Goal: Book appointment/travel/reservation

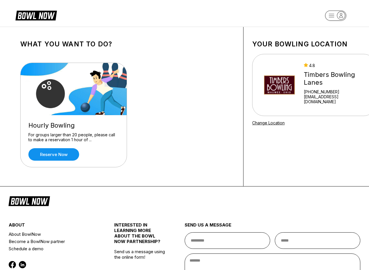
click at [177, 148] on div "Hourly Bowling For groups larger than 20 people, please call to make a reservat…" at bounding box center [127, 115] width 214 height 123
click at [63, 154] on link "Reserve now" at bounding box center [53, 154] width 51 height 12
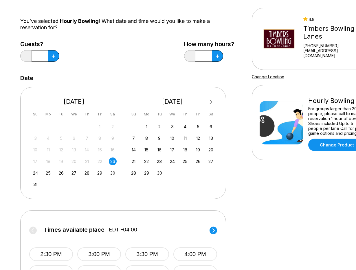
scroll to position [43, 0]
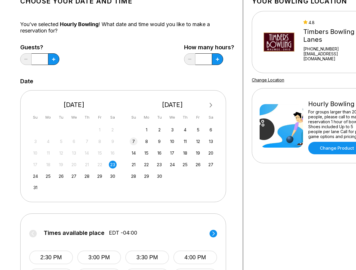
click at [135, 140] on div "7" at bounding box center [134, 141] width 8 height 8
click at [49, 60] on button at bounding box center [53, 59] width 11 height 12
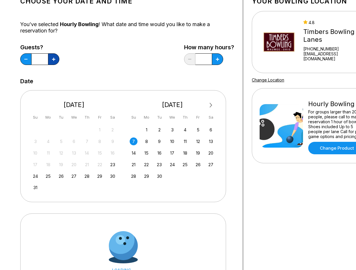
click at [49, 60] on button at bounding box center [53, 59] width 11 height 12
type input "*"
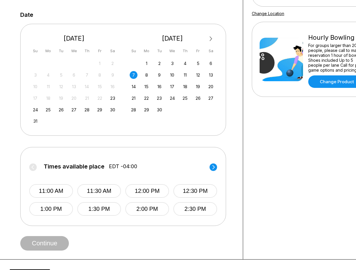
scroll to position [110, 0]
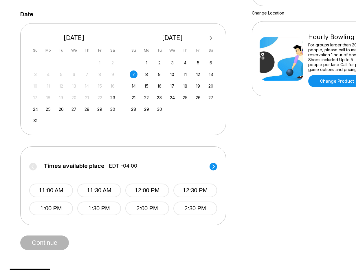
click at [214, 166] on icon at bounding box center [213, 166] width 2 height 4
click at [152, 209] on button "6:00 PM" at bounding box center [147, 208] width 44 height 14
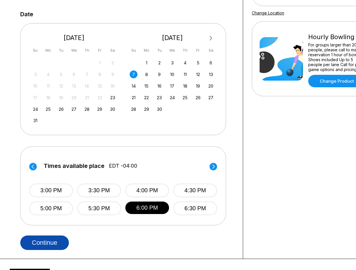
click at [56, 246] on button "Continue" at bounding box center [44, 242] width 49 height 14
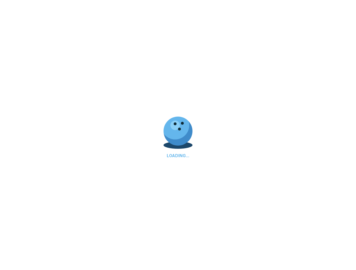
select select "**"
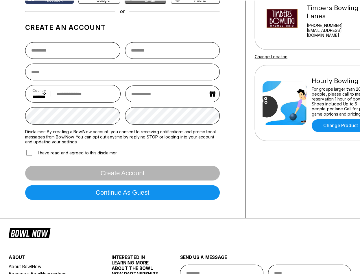
scroll to position [67, 0]
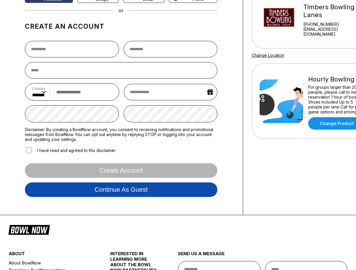
click at [119, 193] on button "Continue as guest" at bounding box center [121, 189] width 193 height 14
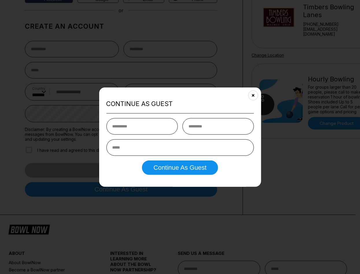
click at [148, 123] on input "text" at bounding box center [142, 126] width 72 height 17
type input "*****"
type input "*******"
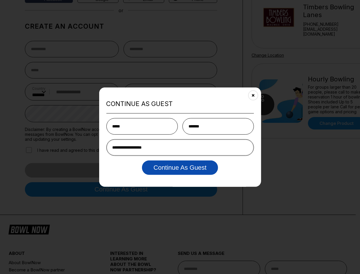
type input "**********"
click at [173, 174] on button "Continue as Guest" at bounding box center [180, 167] width 76 height 14
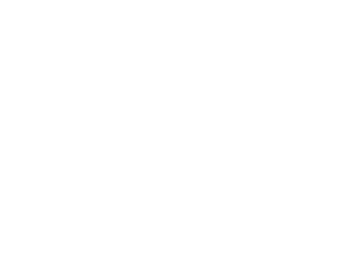
scroll to position [0, 0]
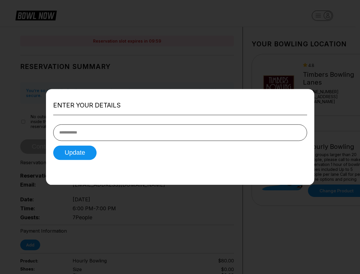
click at [145, 138] on input "tel" at bounding box center [180, 132] width 254 height 17
type input "**********"
click at [74, 158] on button "Update" at bounding box center [75, 152] width 44 height 14
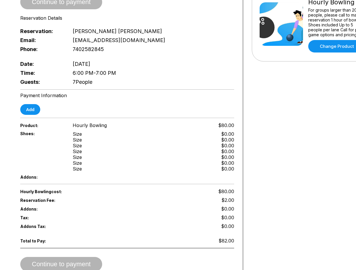
scroll to position [127, 0]
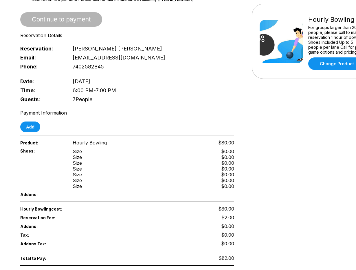
click at [117, 166] on div "Shoes: Size Size Size Size Size Size Size $0.00 $0.00 $0.00 $0.00 $0.00 $0.00 $…" at bounding box center [127, 168] width 214 height 43
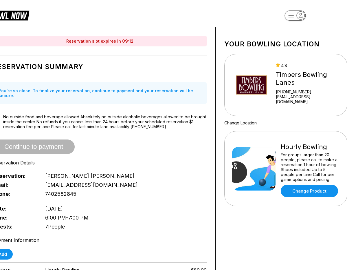
scroll to position [0, 0]
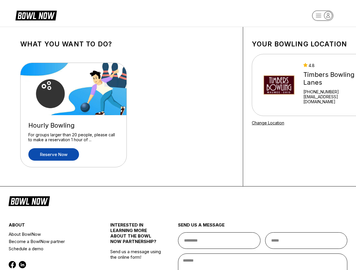
click at [51, 155] on link "Reserve now" at bounding box center [53, 154] width 51 height 12
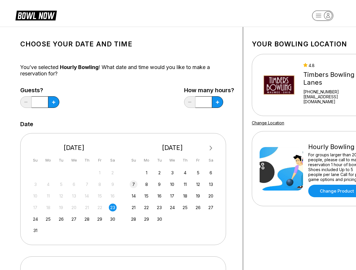
click at [135, 183] on div "7" at bounding box center [134, 184] width 8 height 8
click at [53, 106] on button at bounding box center [53, 102] width 11 height 12
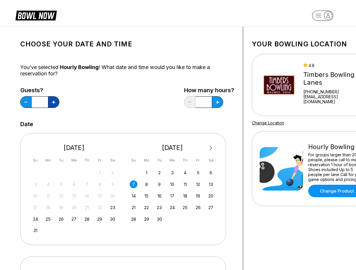
click at [53, 106] on button at bounding box center [53, 102] width 11 height 12
type input "*"
click at [59, 105] on button at bounding box center [53, 102] width 11 height 12
click at [59, 106] on button at bounding box center [53, 102] width 11 height 12
type input "*"
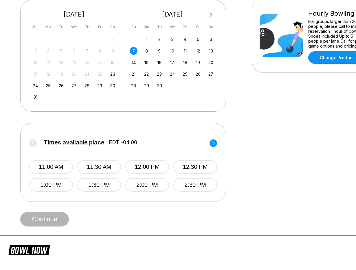
scroll to position [140, 0]
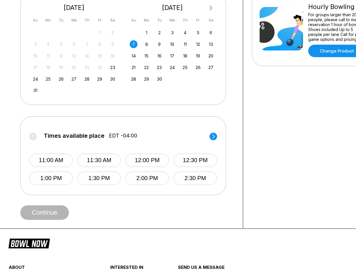
click at [210, 133] on icon at bounding box center [214, 136] width 8 height 8
click at [142, 181] on button "6:00 PM" at bounding box center [147, 178] width 44 height 14
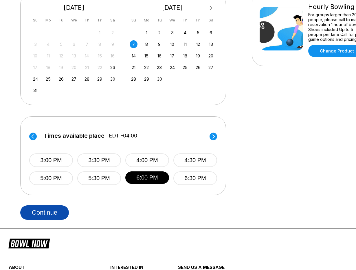
click at [56, 212] on button "Continue" at bounding box center [44, 212] width 49 height 14
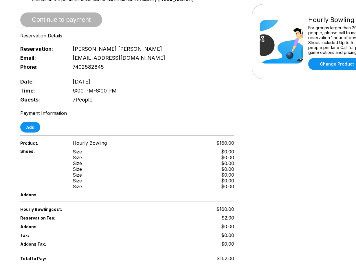
scroll to position [127, 0]
click at [156, 177] on div "Shoes: Size Size Size Size Size Size Size $0.00 $0.00 $0.00 $0.00 $0.00 $0.00 $…" at bounding box center [127, 168] width 214 height 43
